Goal: Task Accomplishment & Management: Manage account settings

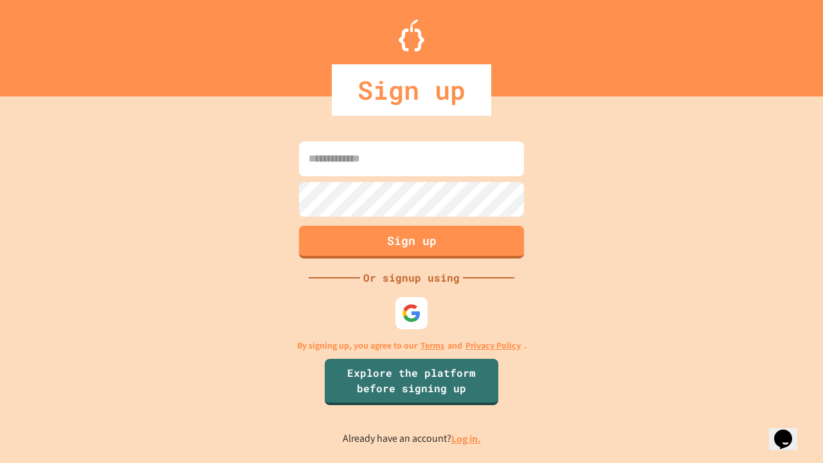
click at [467, 438] on link "Log in." at bounding box center [466, 438] width 30 height 13
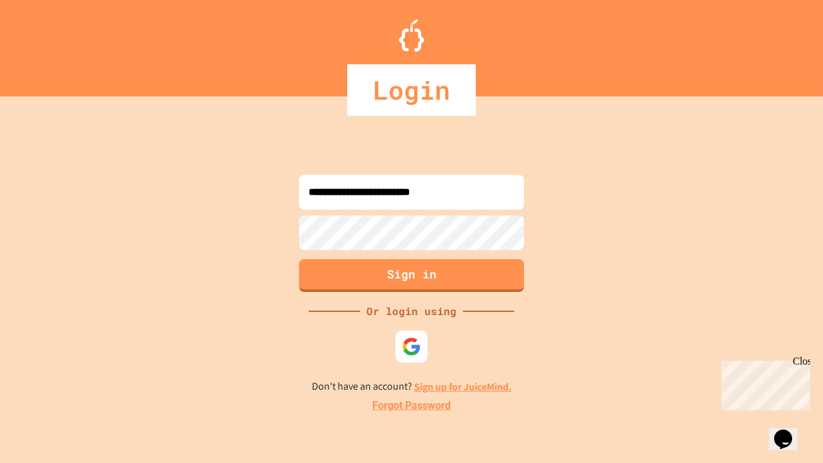
type input "**********"
